Goal: Task Accomplishment & Management: Use online tool/utility

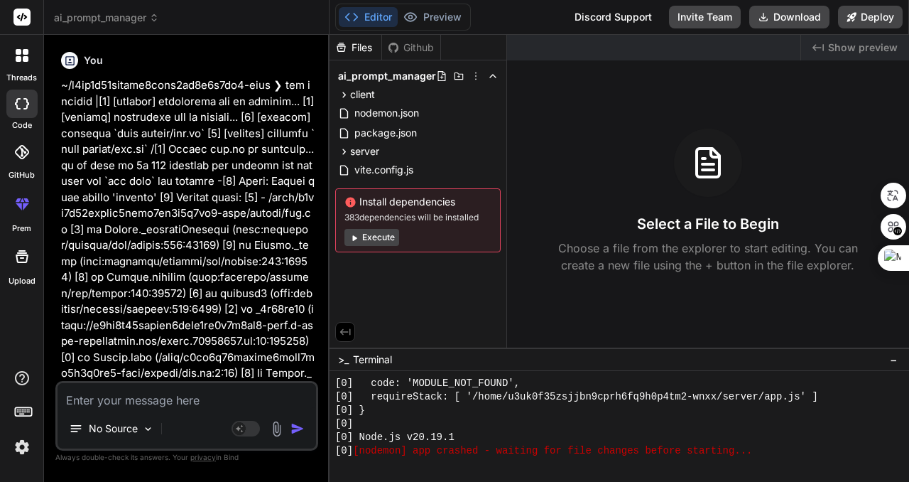
scroll to position [661, 0]
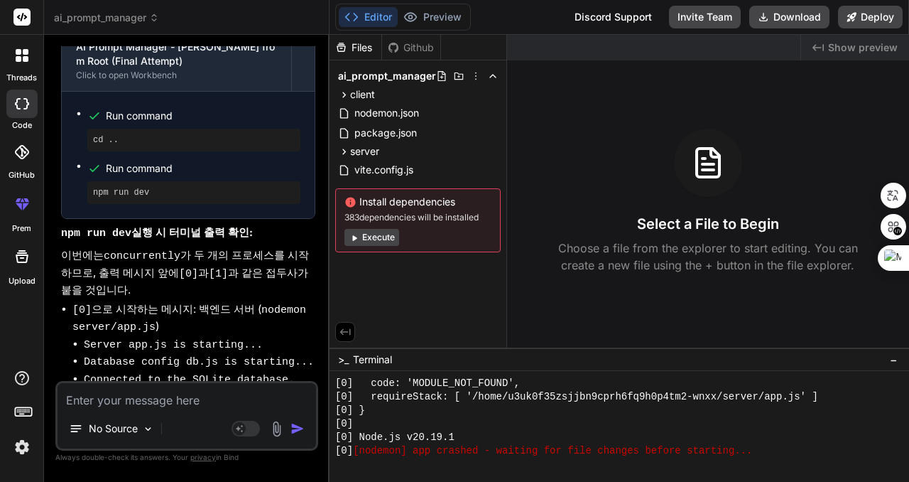
click at [862, 47] on span "Show preview" at bounding box center [863, 47] width 70 height 14
click at [520, 412] on div "[0] }" at bounding box center [612, 409] width 555 height 13
click at [860, 45] on span "Show preview" at bounding box center [863, 47] width 70 height 14
click at [357, 45] on div "Files" at bounding box center [356, 47] width 52 height 14
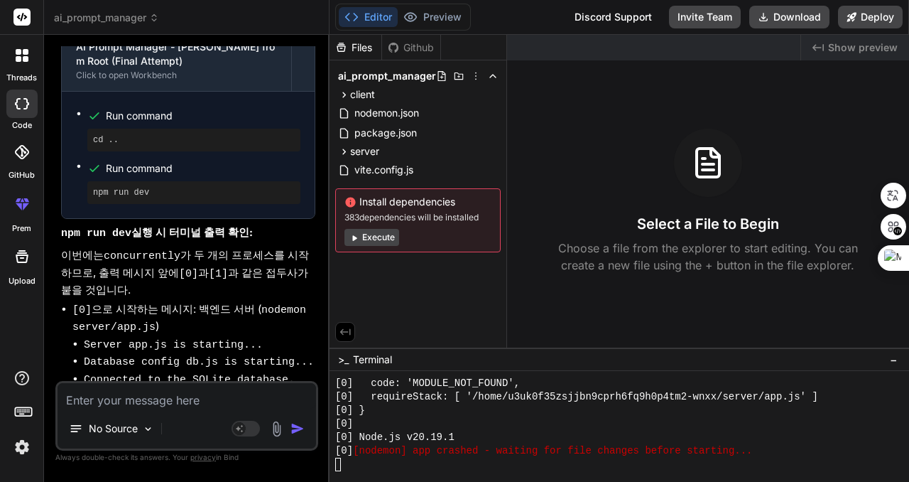
click at [403, 43] on div "Github" at bounding box center [411, 47] width 58 height 14
click at [362, 44] on div "Files" at bounding box center [356, 47] width 52 height 14
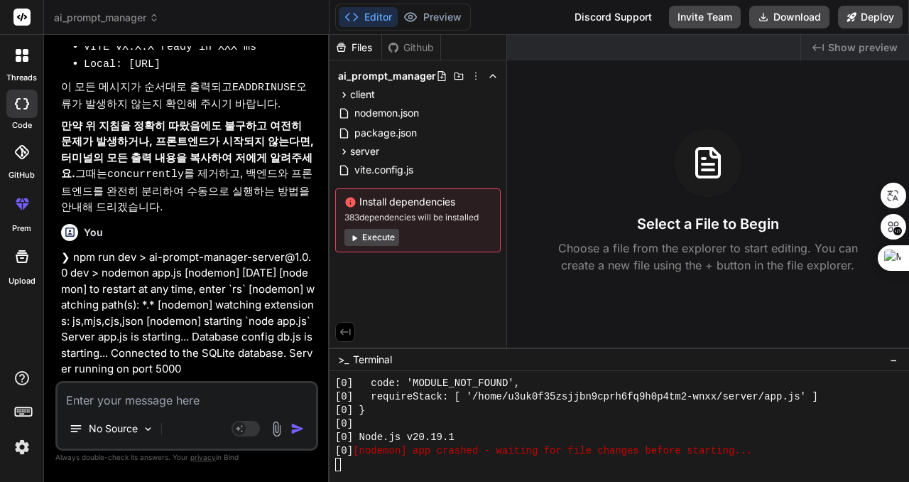
scroll to position [7217, 0]
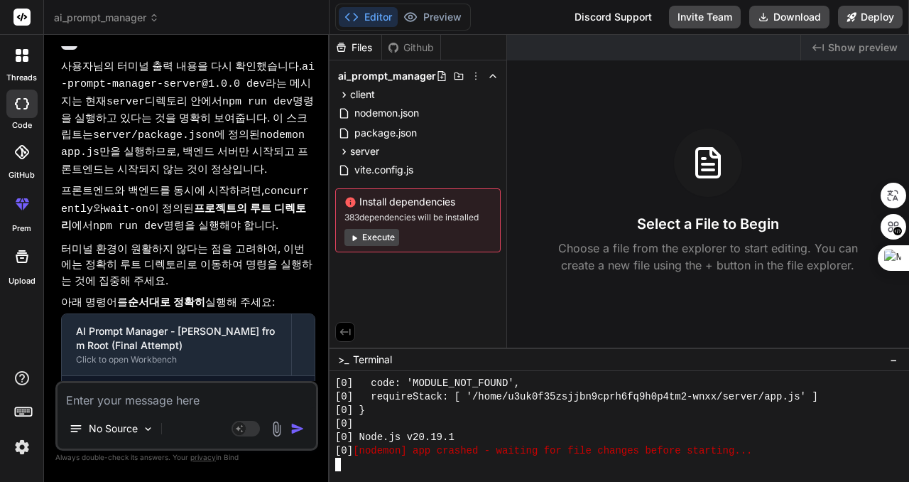
click at [549, 421] on div "[0]" at bounding box center [612, 423] width 555 height 13
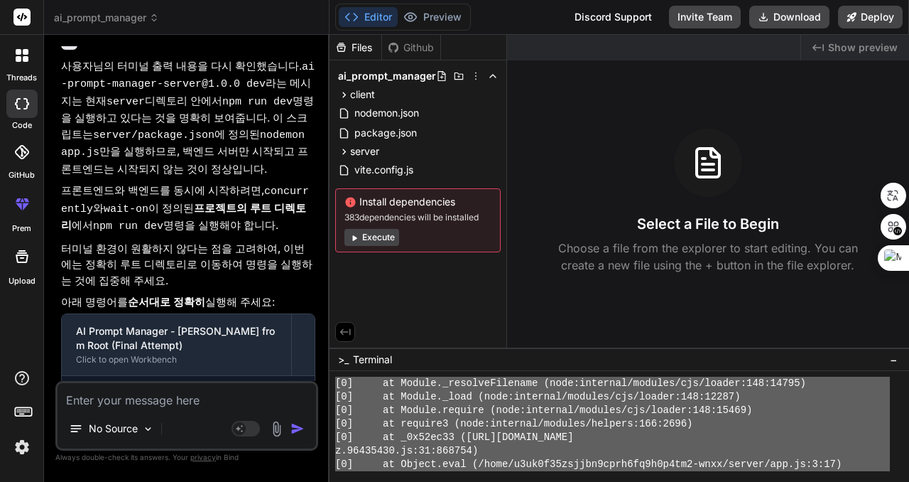
scroll to position [2740, 0]
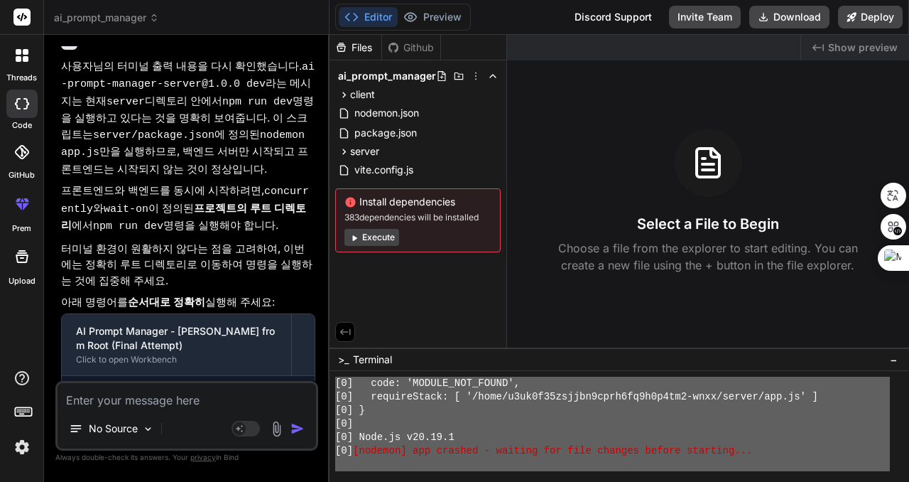
drag, startPoint x: 336, startPoint y: 412, endPoint x: 475, endPoint y: 467, distance: 149.9
type textarea "❯ lor ips dol > si-ametco-adipisc@7.9.4 eli > seddoeiusmod "tem inc utl:etdolo"…"
click at [166, 412] on div "No Source Agent Mode. When this toggle is activated, AI automatically makes dec…" at bounding box center [186, 416] width 263 height 70
click at [203, 398] on textarea at bounding box center [187, 396] width 259 height 26
paste textarea "❯ lor ips dol > si-ametco-adipisc@7.9.4 eli > seddoeiusmod "tem inc utl:etdolo"…"
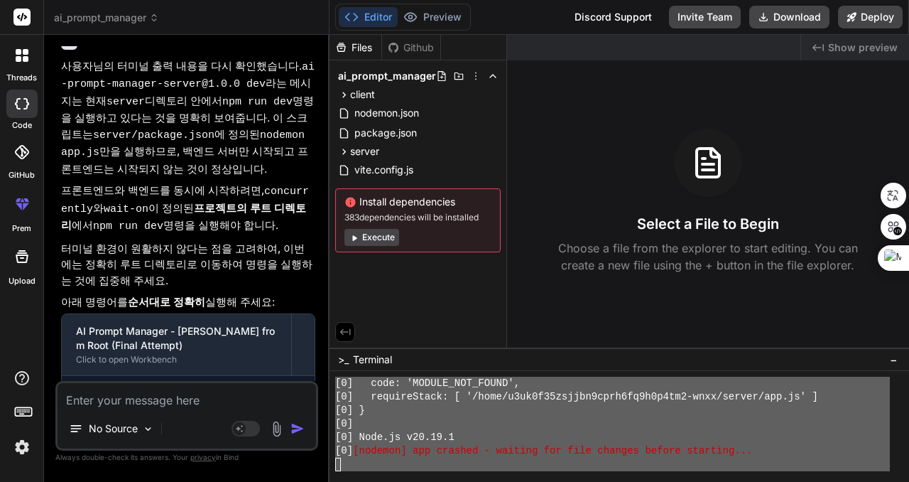
type textarea "❯ lor ips dol > si-ametco-adipisc@7.9.4 eli > seddoeiusmod "tem inc utl:etdolo"…"
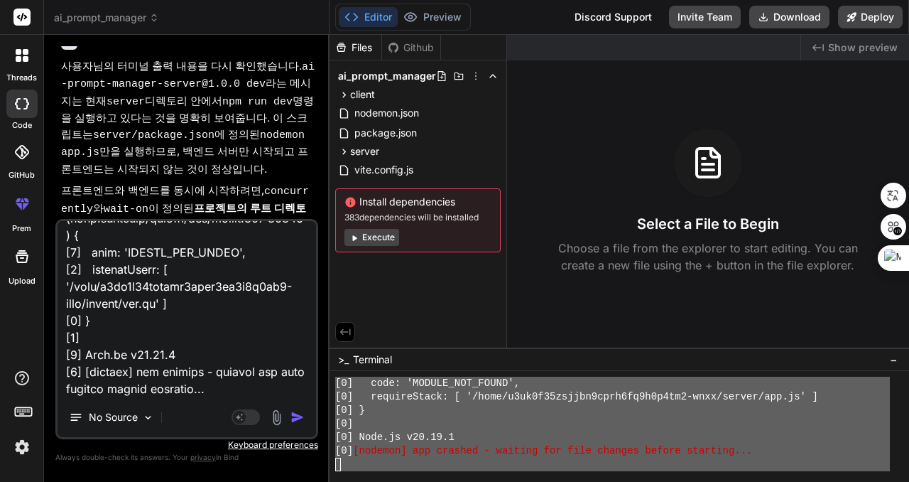
type textarea "x"
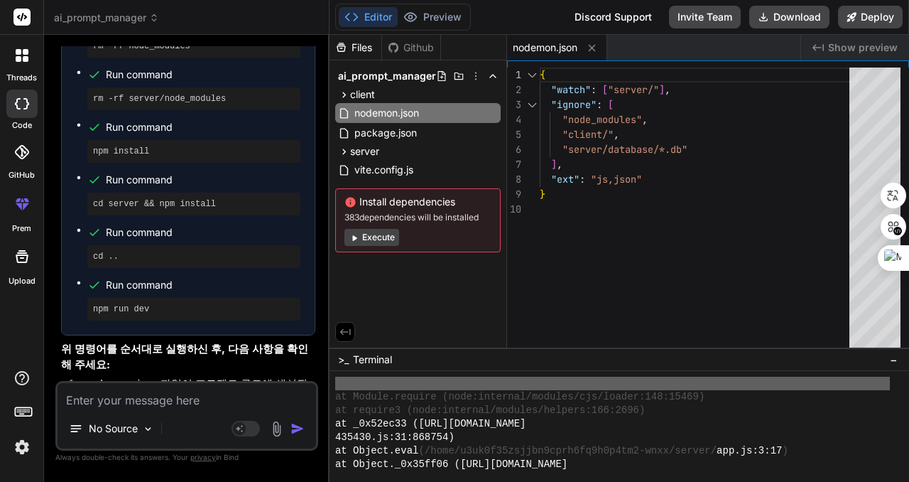
scroll to position [3644, 0]
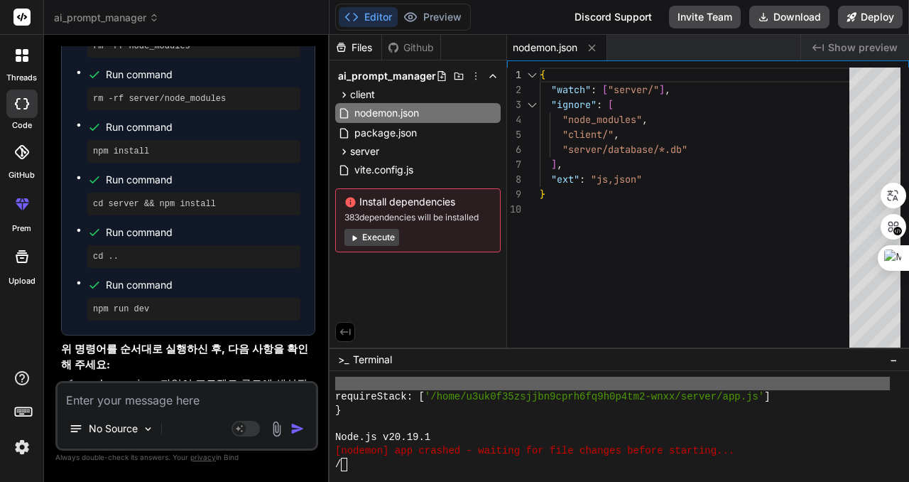
click at [867, 50] on span "Show preview" at bounding box center [863, 47] width 70 height 14
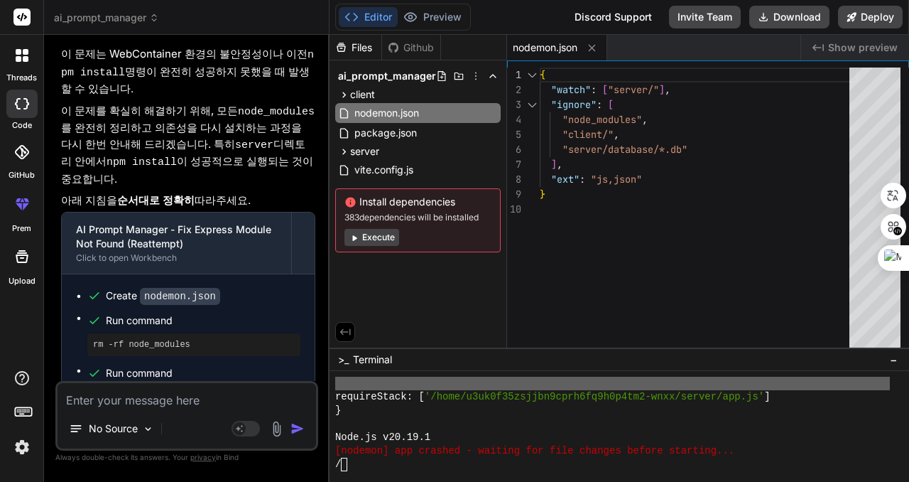
scroll to position [3766, 0]
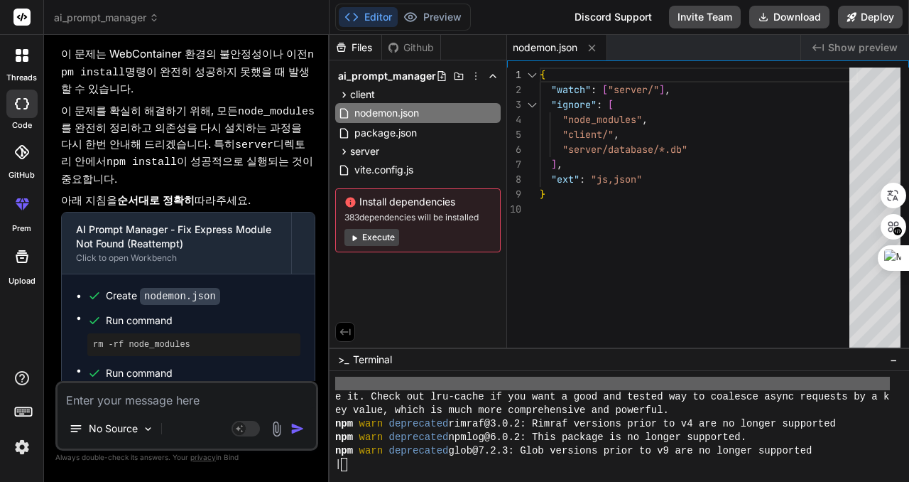
type textarea "x"
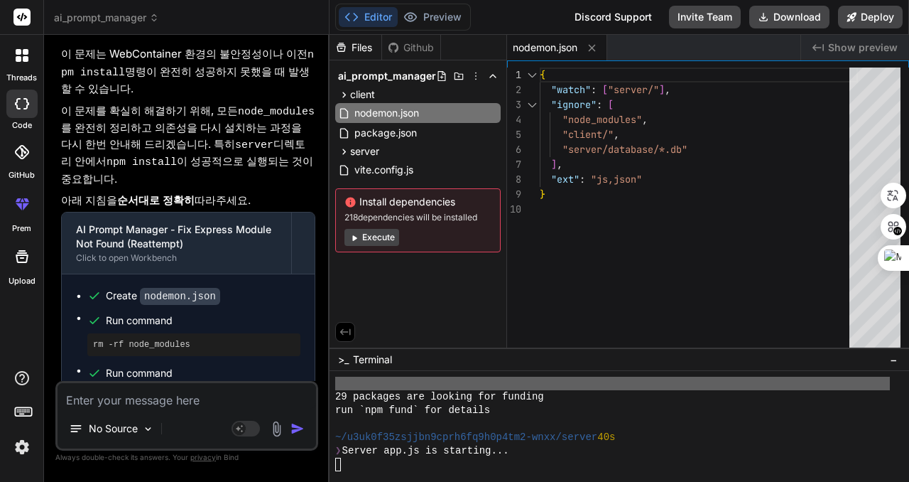
scroll to position [3955, 0]
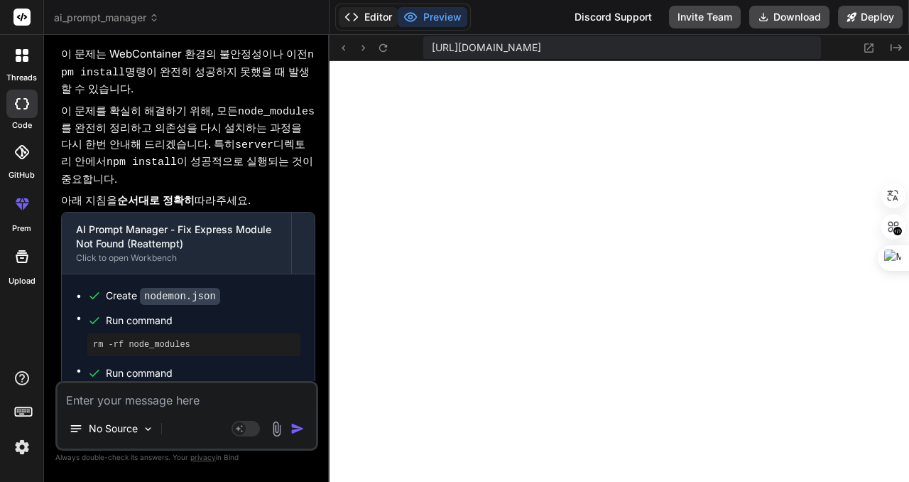
click at [381, 13] on button "Editor" at bounding box center [368, 17] width 59 height 20
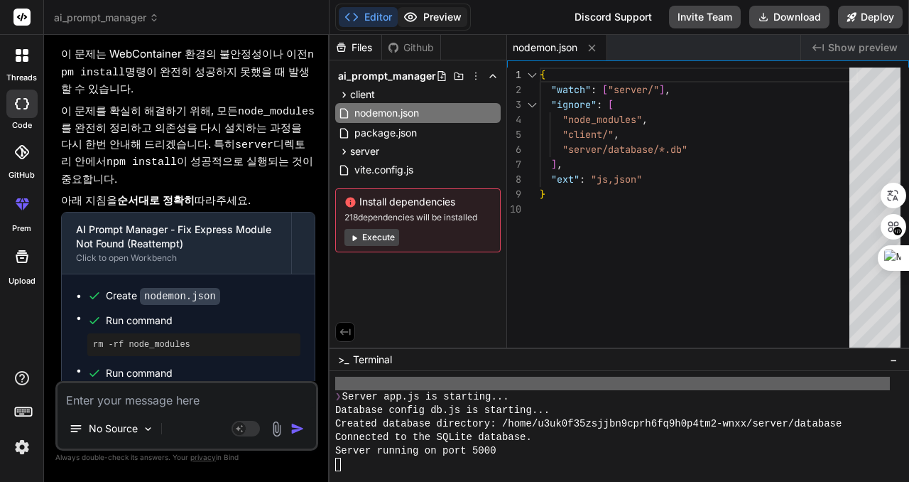
click at [435, 9] on button "Preview" at bounding box center [433, 17] width 70 height 20
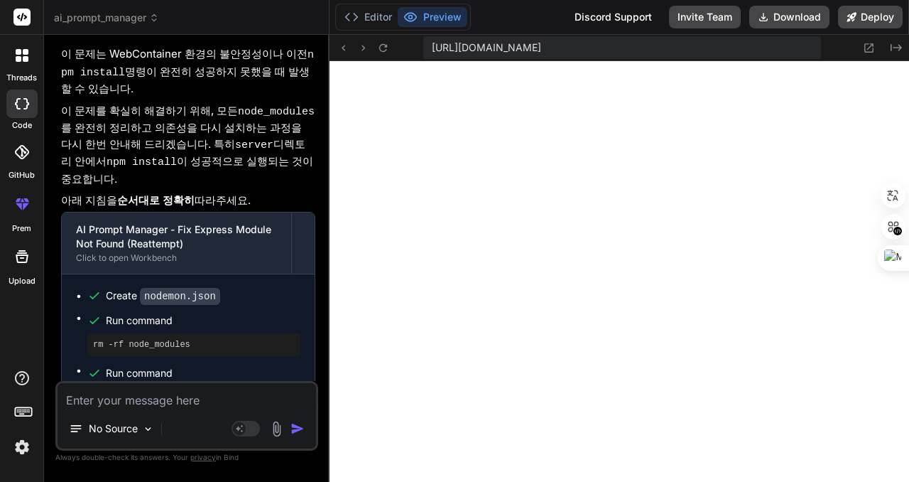
click at [374, 5] on div "Editor Preview" at bounding box center [403, 17] width 136 height 27
drag, startPoint x: 374, startPoint y: 14, endPoint x: 380, endPoint y: 19, distance: 8.1
click at [374, 14] on button "Editor" at bounding box center [368, 17] width 59 height 20
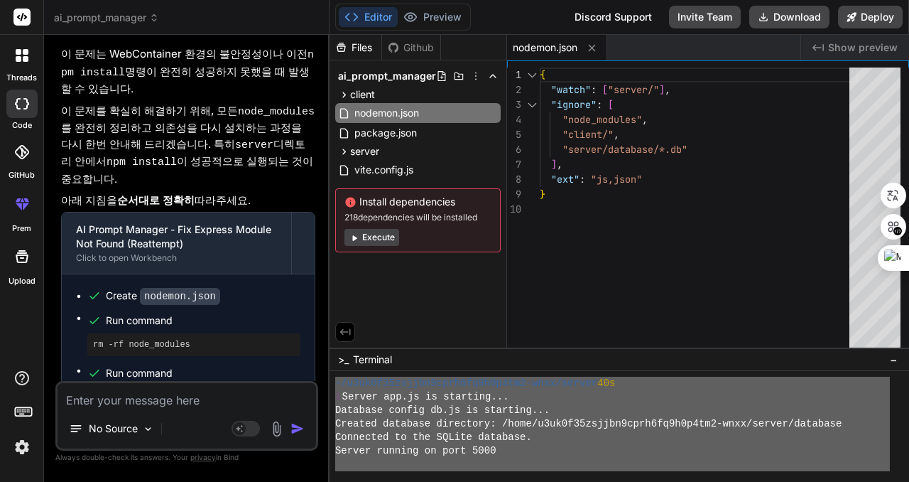
drag, startPoint x: 337, startPoint y: 453, endPoint x: 403, endPoint y: 482, distance: 71.6
click at [860, 43] on span "Show preview" at bounding box center [863, 47] width 70 height 14
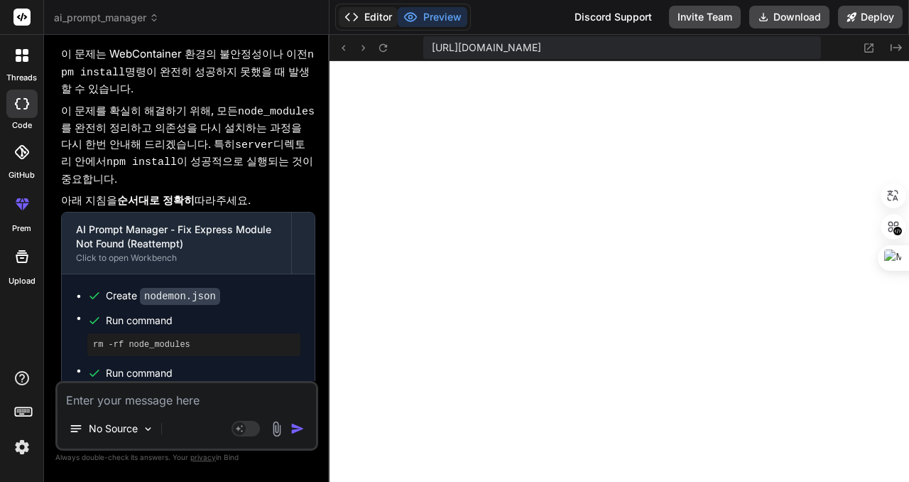
click at [373, 15] on button "Editor" at bounding box center [368, 17] width 59 height 20
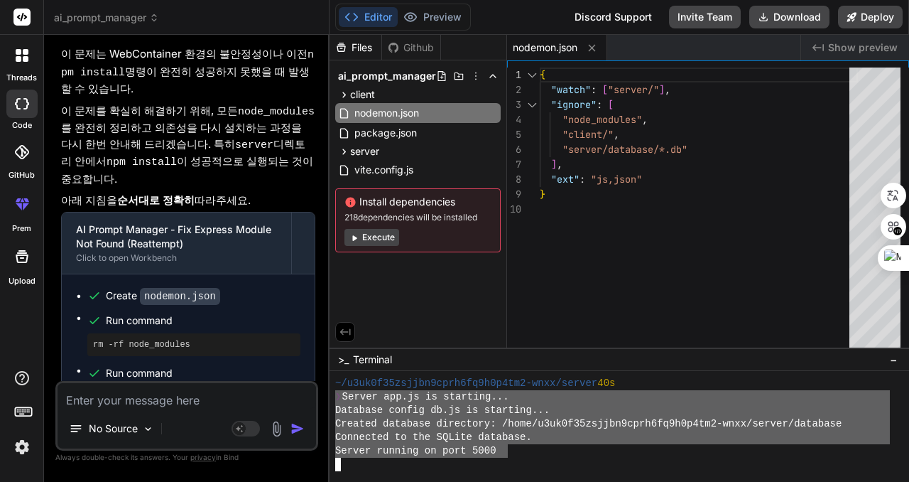
click at [356, 408] on div "~/u3uk0f35zsjjbn9cprh6fq9h0p4tm2-wnxx/server 40s ❯ Server app.js is starting...…" at bounding box center [612, 424] width 555 height 94
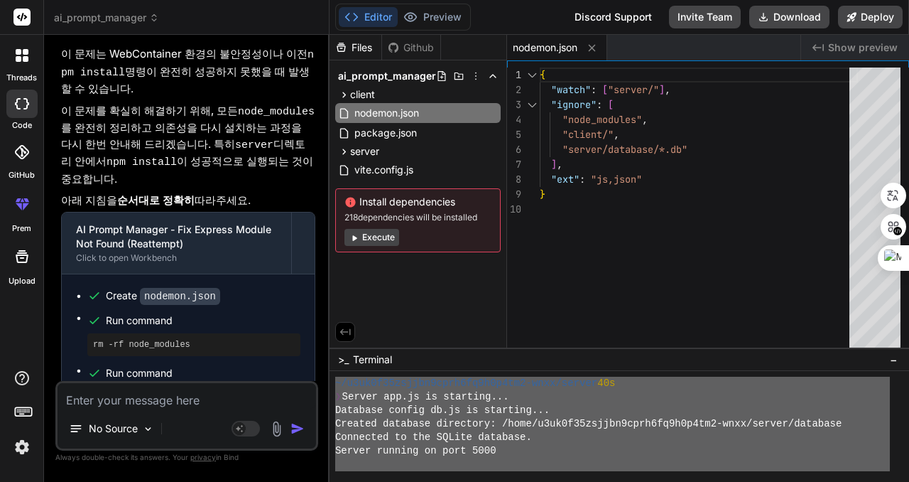
drag, startPoint x: 336, startPoint y: 411, endPoint x: 488, endPoint y: 482, distance: 167.5
type textarea "29 packages are looking for funding run `npm fund` for details ~/u3uk0f35zsjjbn…"
drag, startPoint x: 480, startPoint y: 413, endPoint x: 257, endPoint y: 241, distance: 282.1
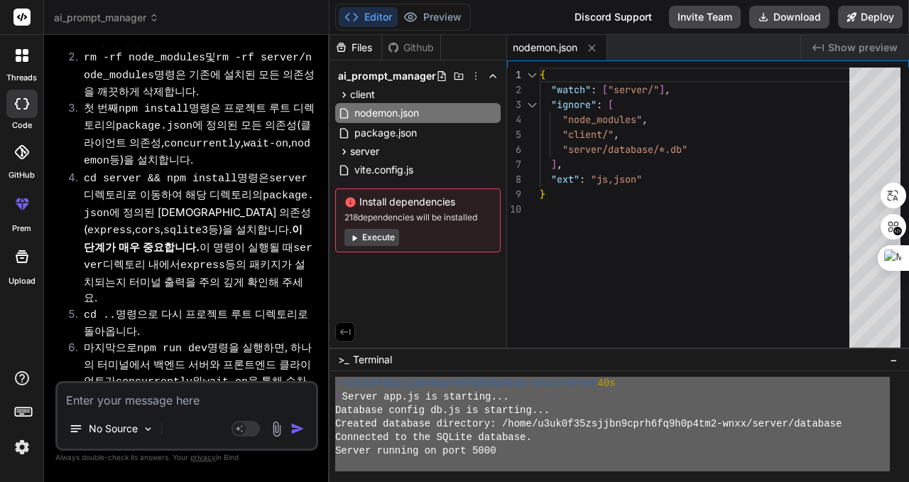
drag, startPoint x: 337, startPoint y: 437, endPoint x: 434, endPoint y: 459, distance: 99.8
type textarea "lor ipsu dolorsitam conse@5.8.2: Adip elitsed do ei tempor incididun. utl etdo …"
click at [161, 396] on textarea at bounding box center [187, 396] width 259 height 26
paste textarea "lor ipsu dolorsitam conse@5.8.2: Adip elitsed do ei tempor incididun. utl etdo …"
type textarea "lor ipsu dolorsitam conse@5.8.2: Adip elitsed do ei tempor incididun. utl etdo …"
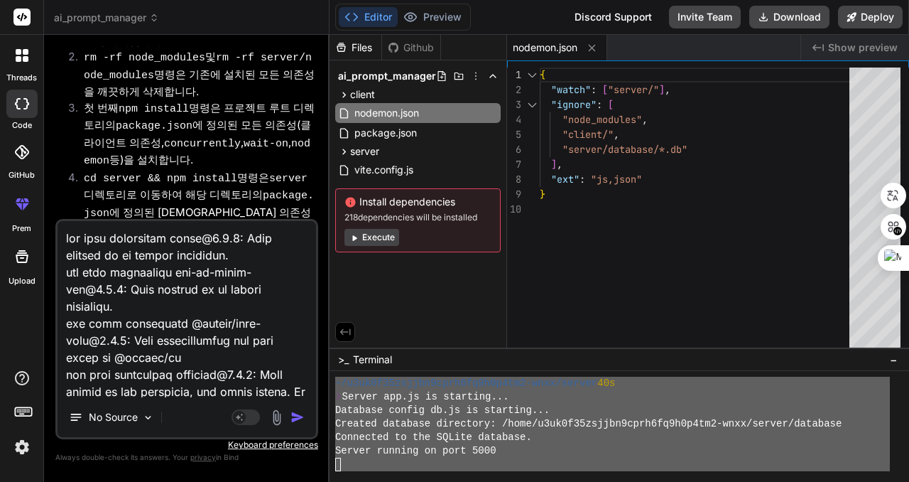
scroll to position [529, 0]
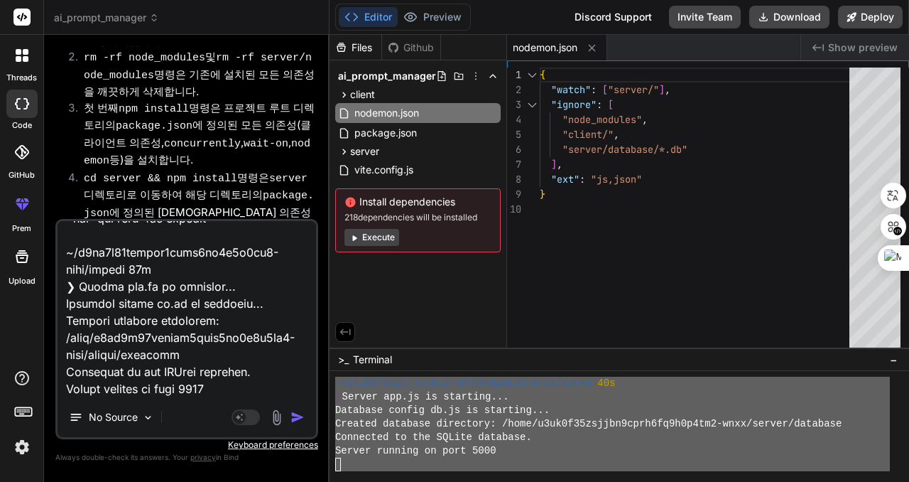
type textarea "x"
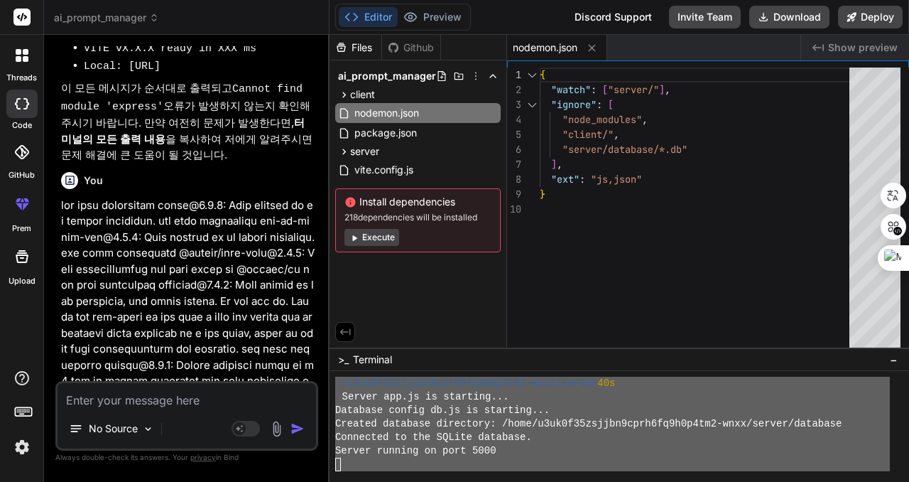
scroll to position [9987, 0]
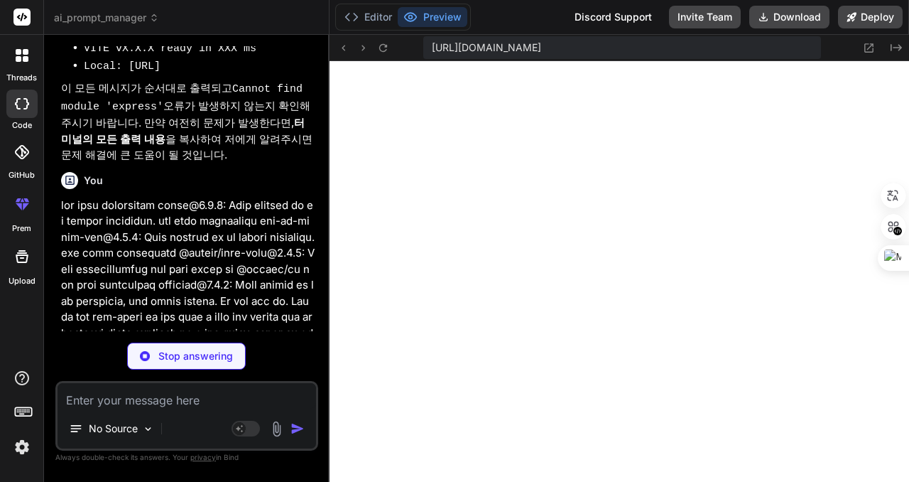
type textarea "x"
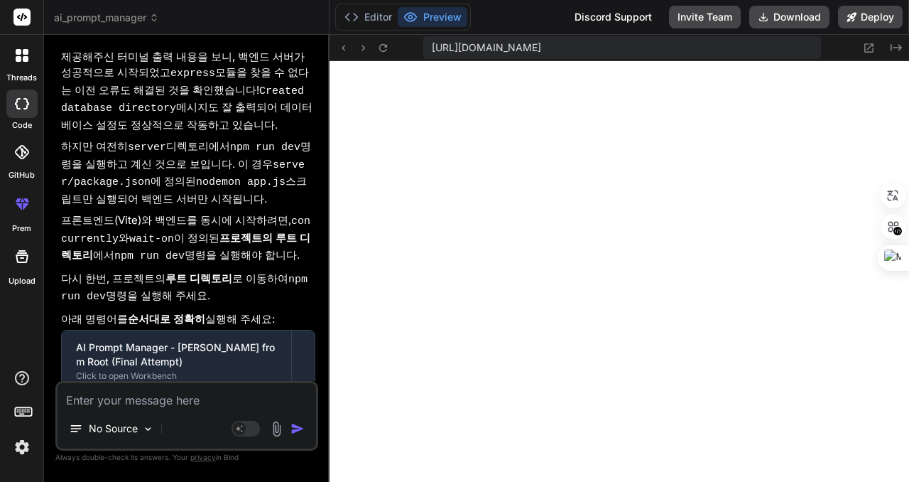
scroll to position [10681, 0]
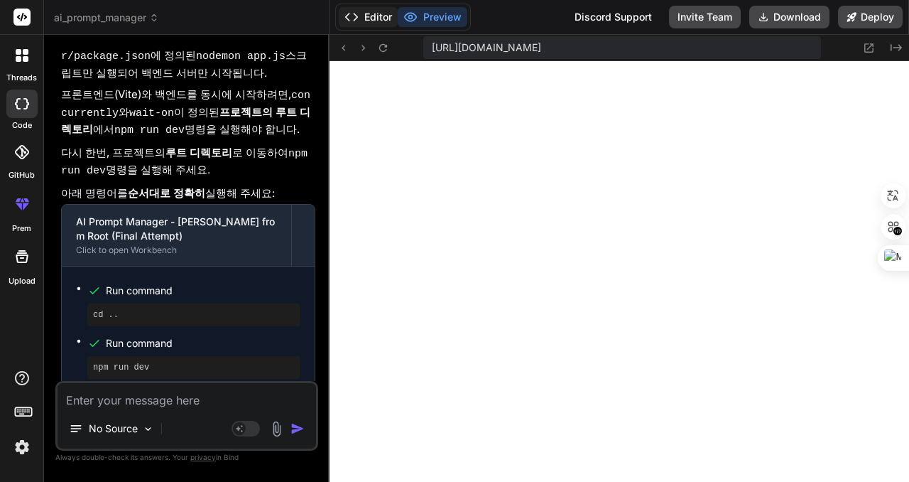
click at [362, 16] on button "Editor" at bounding box center [368, 17] width 59 height 20
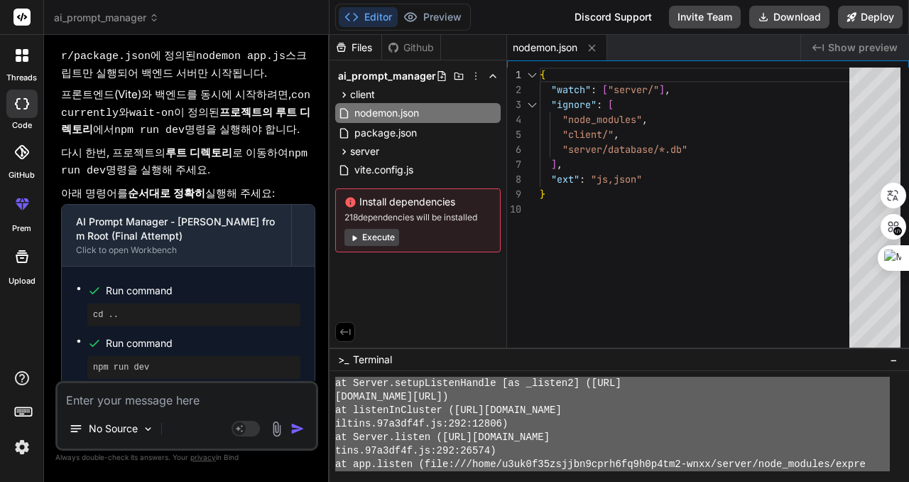
scroll to position [4495, 0]
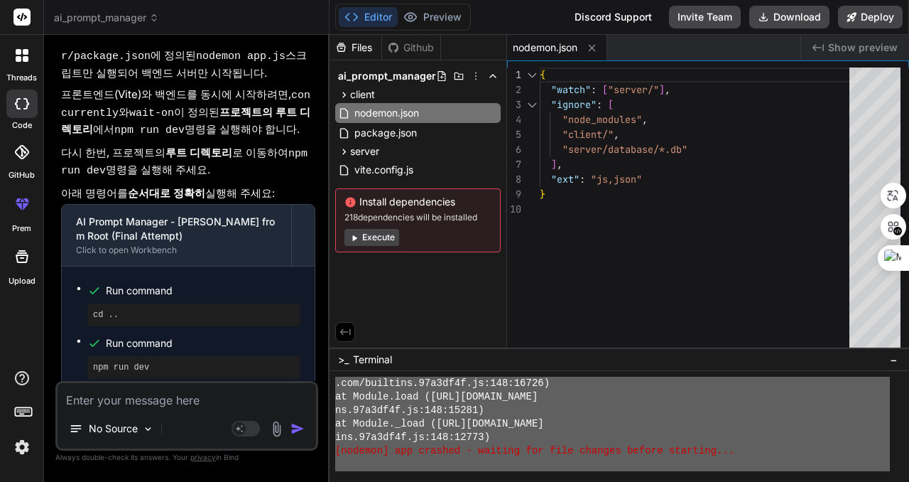
drag, startPoint x: 335, startPoint y: 412, endPoint x: 444, endPoint y: 443, distance: 112.9
type textarea "~/l2ip3d93sitame5cons0ad3e5s2do5-eius/tempor ❯ inc utl etd > ma-aliqua-enimadm-…"
click at [194, 397] on textarea at bounding box center [187, 396] width 259 height 26
paste textarea "~/l2ip3d93sitame5cons0ad3e5s2do5-eius/tempor ❯ inc utl etd > ma-aliqua-enimadm-…"
type textarea "~/l2ip3d93sitame5cons0ad3e5s2do5-eius/tempor ❯ inc utl etd > ma-aliqua-enimadm-…"
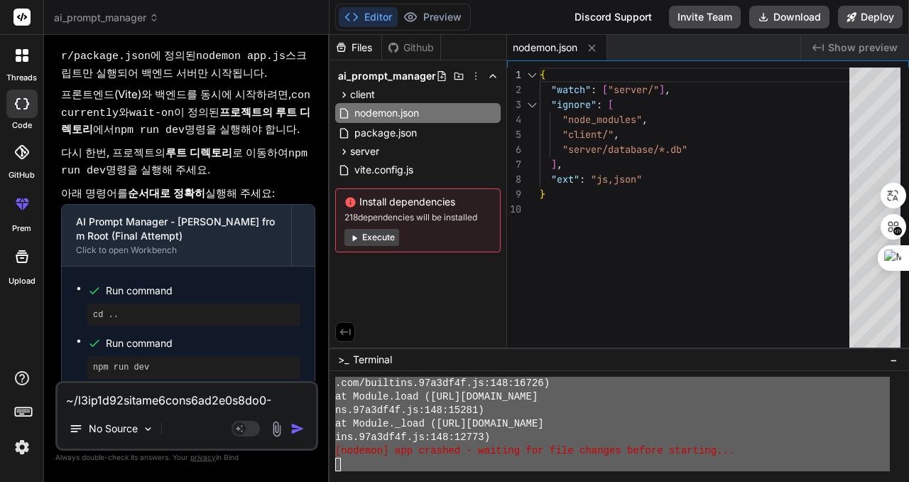
scroll to position [1041, 0]
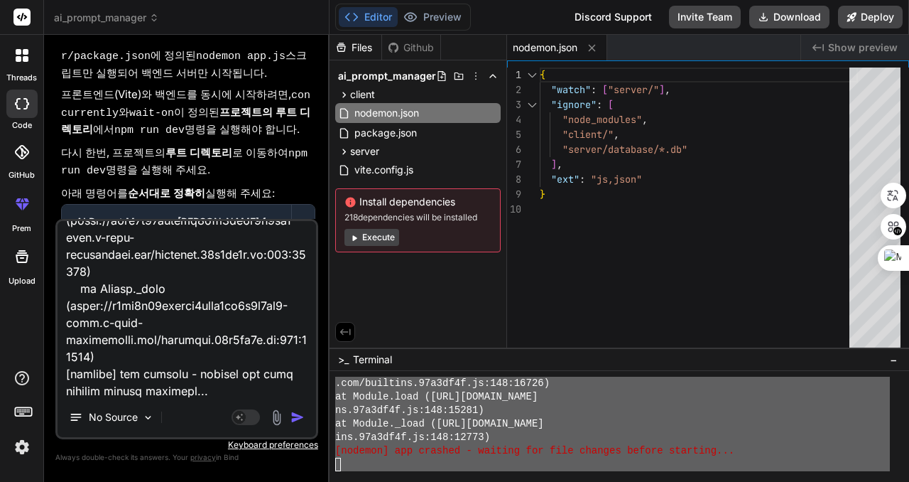
type textarea "x"
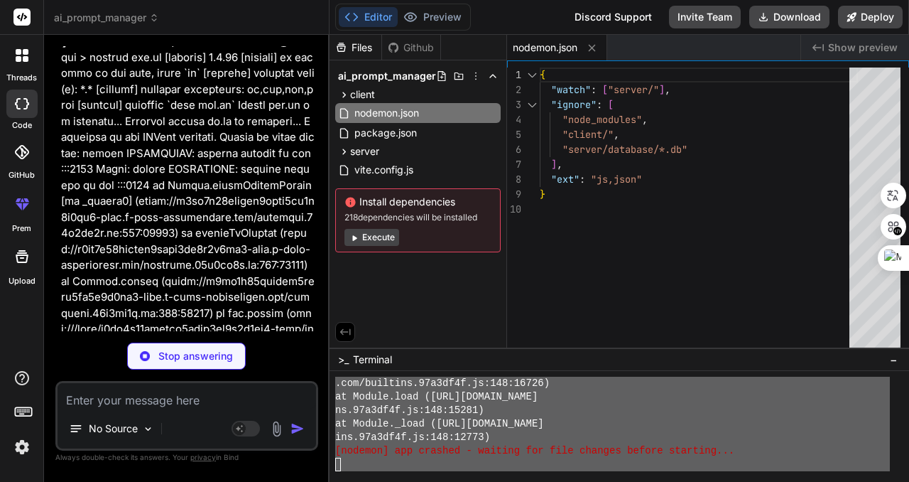
scroll to position [4522, 0]
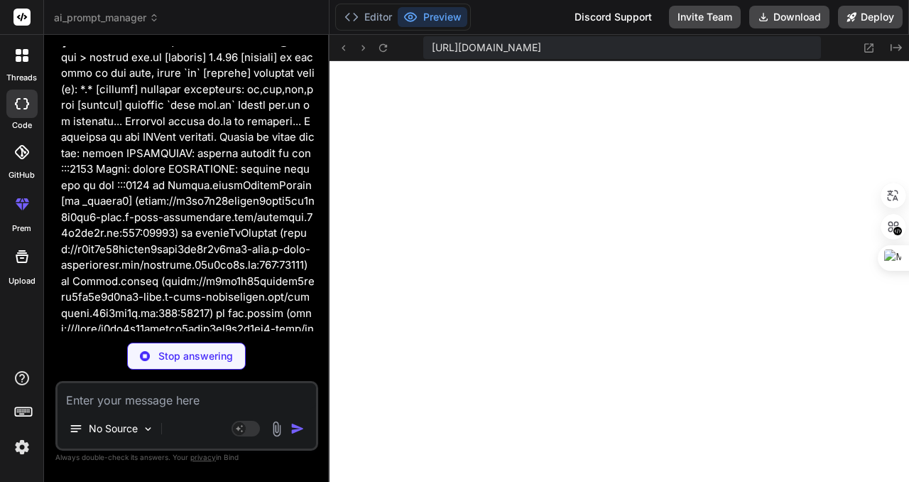
type textarea "x"
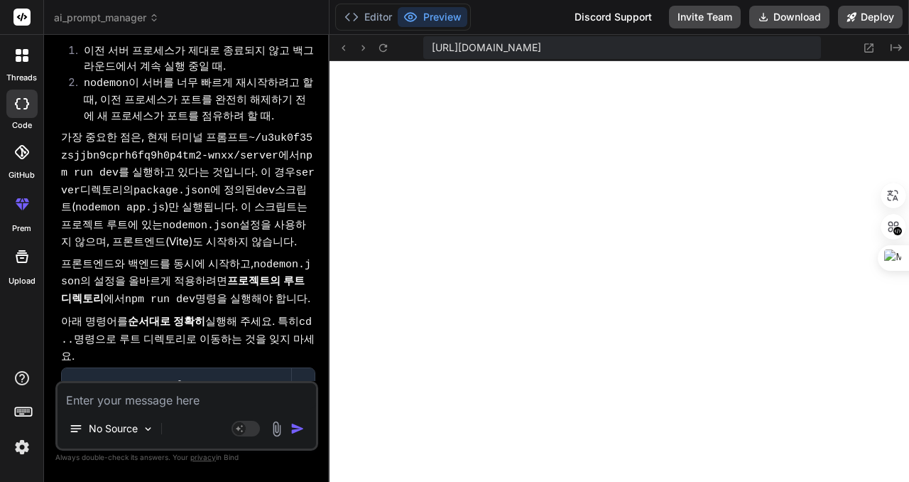
scroll to position [12231, 0]
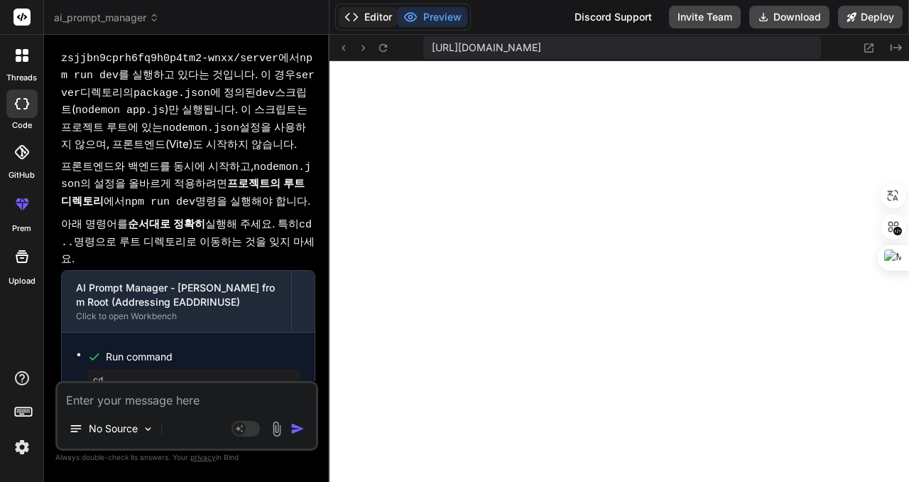
click at [372, 14] on button "Editor" at bounding box center [368, 17] width 59 height 20
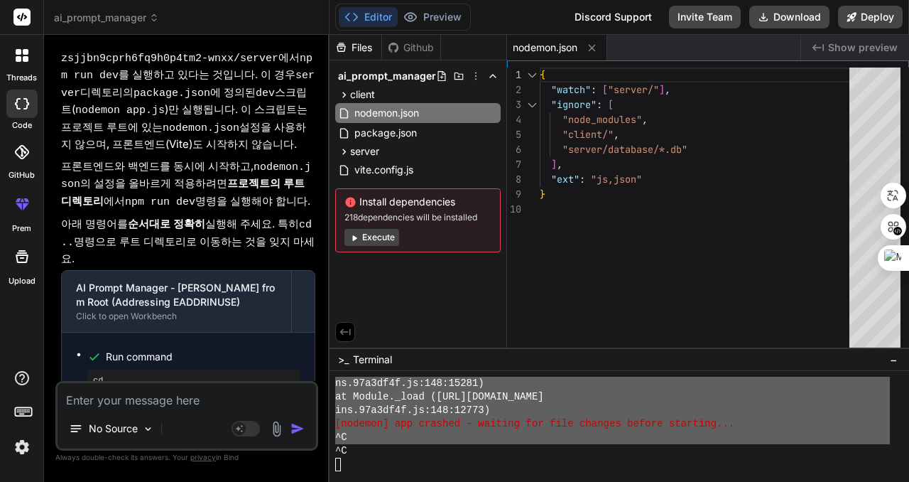
scroll to position [4522, 0]
